Goal: Check status: Check status

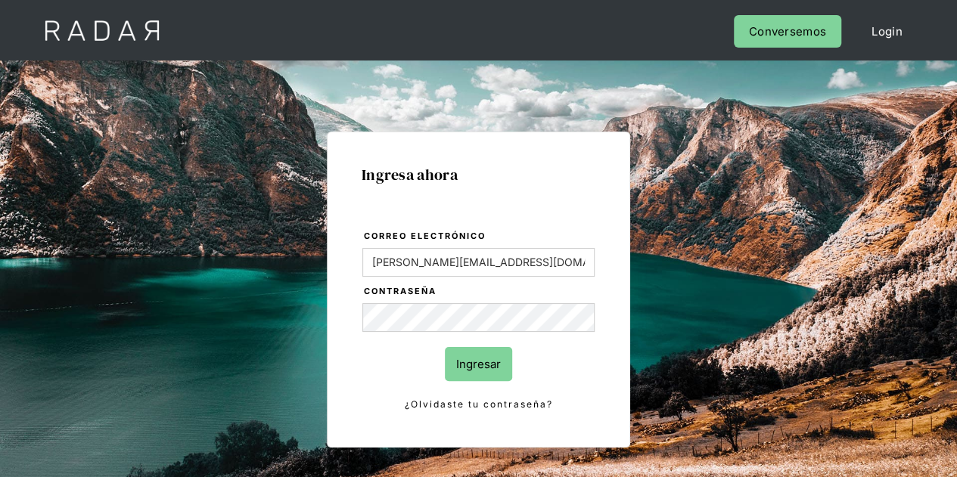
click at [471, 349] on input "Ingresar" at bounding box center [478, 364] width 67 height 34
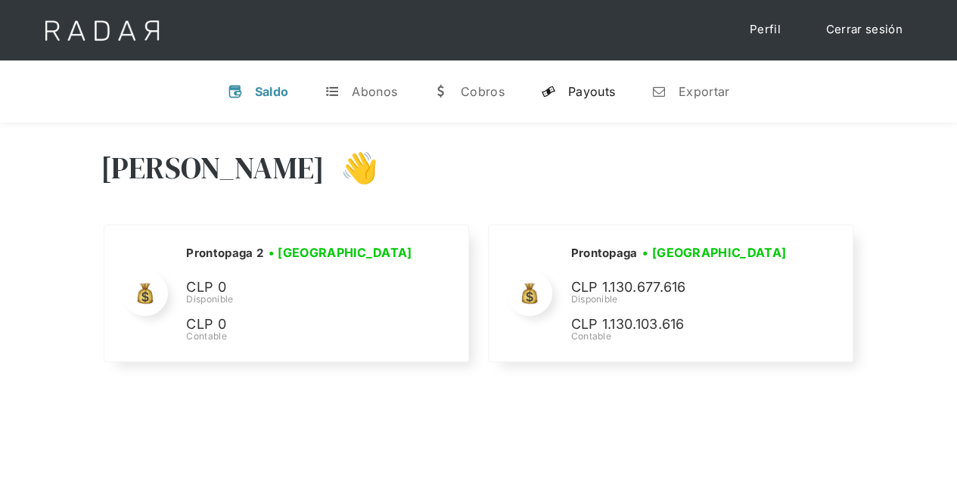
click at [576, 88] on div "Payouts" at bounding box center [591, 91] width 47 height 15
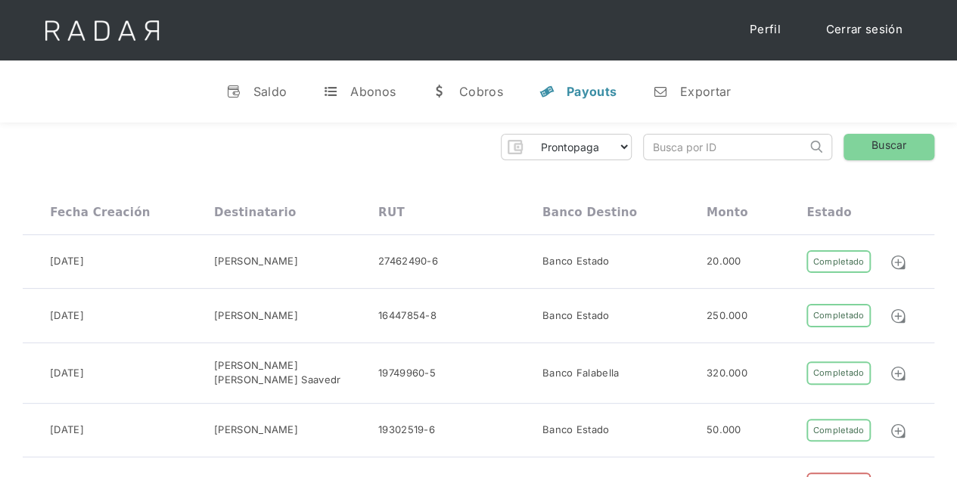
click at [678, 149] on input "search" at bounding box center [725, 147] width 163 height 25
paste input "8d03c3d6-8161-4bbd-a9e8-a03a22dcbeec"
click at [892, 141] on link "Buscar" at bounding box center [888, 147] width 91 height 26
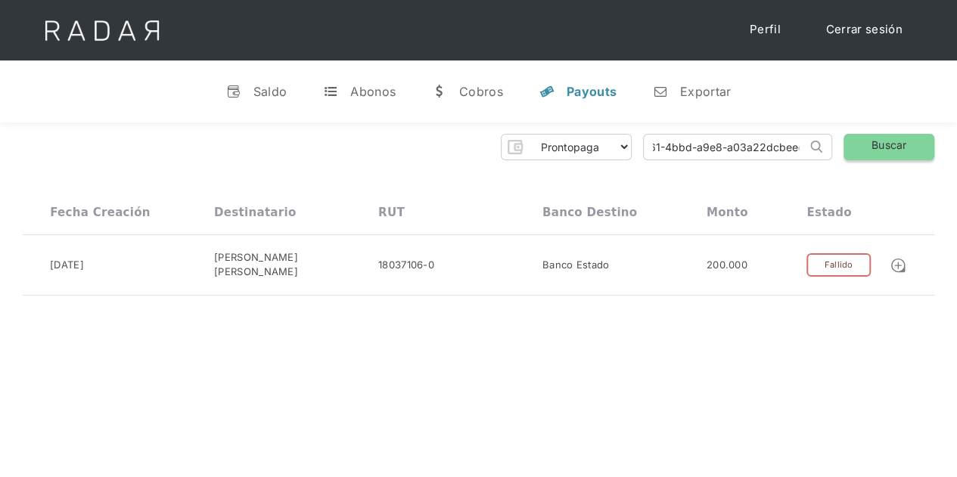
drag, startPoint x: 650, startPoint y: 144, endPoint x: 882, endPoint y: 141, distance: 232.3
click at [882, 141] on div "Prontopaga Prontopaga 2 Thank you! Your submission has been received! Oops! Som…" at bounding box center [479, 147] width 912 height 26
paste input "4179d6b-9368-48ee-96c7-5b589bf7d113"
type input "4179d6b-9368-48ee-96c7-5b589bf7d113"
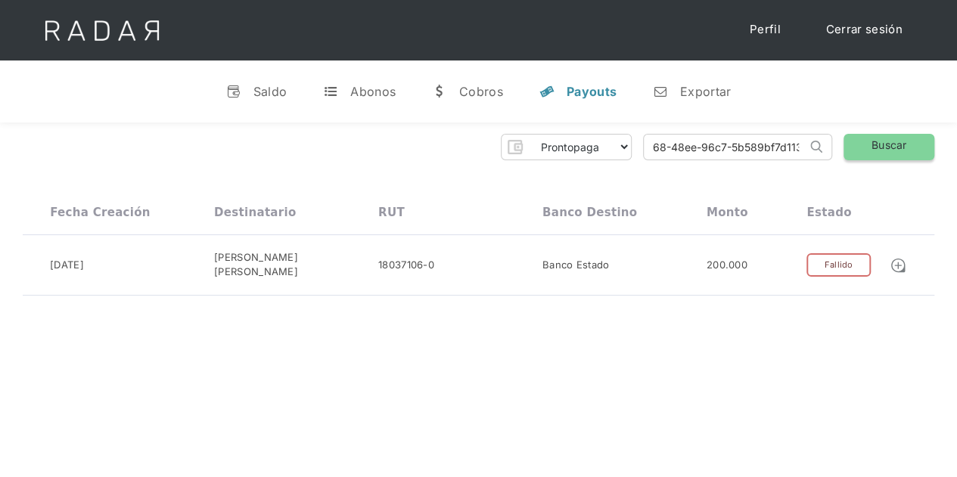
scroll to position [0, 0]
click at [891, 138] on link "Buscar" at bounding box center [888, 147] width 91 height 26
